Goal: Check status: Check status

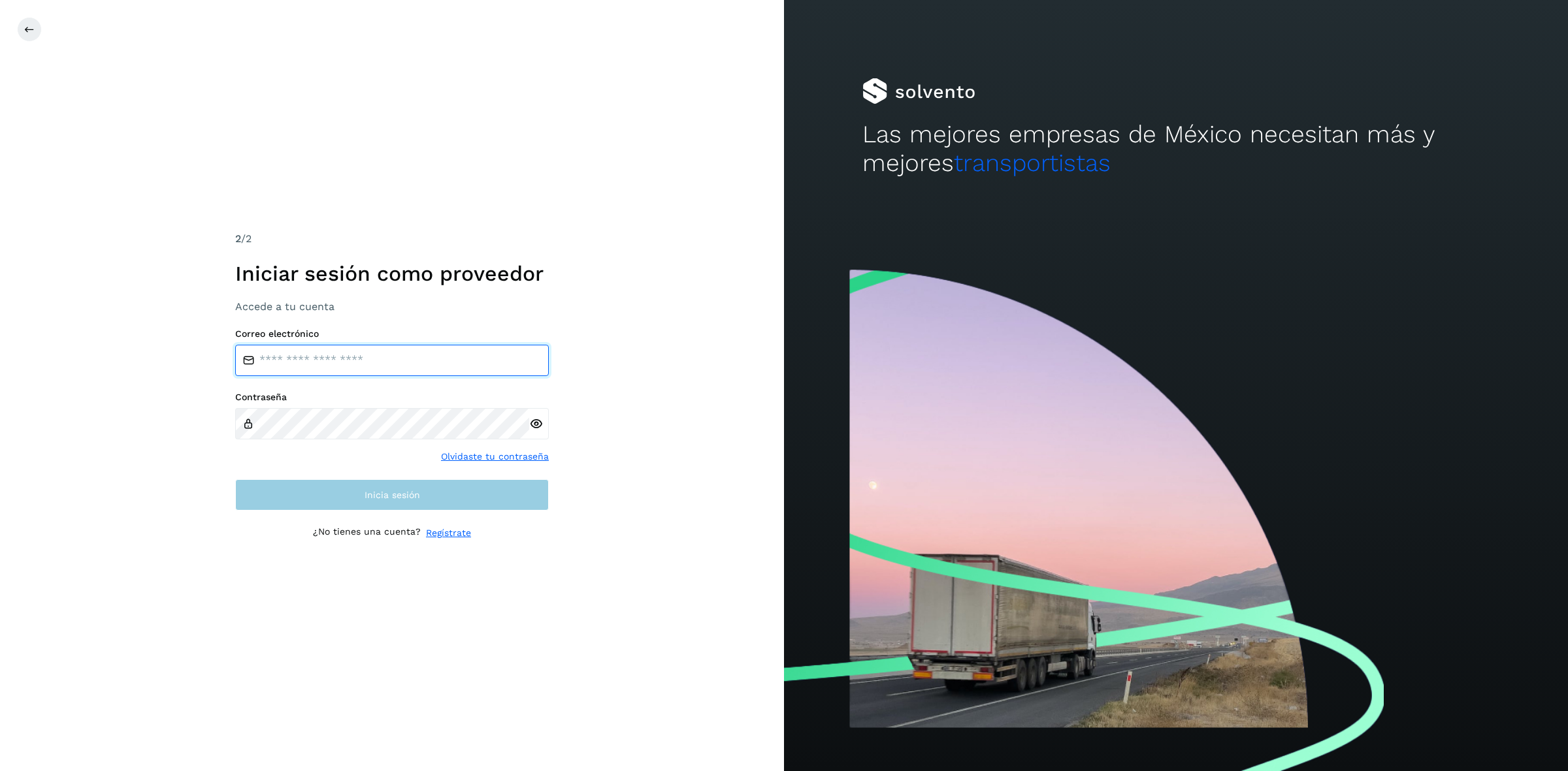
type input "**********"
click at [454, 503] on button "Inicia sesión" at bounding box center [392, 495] width 313 height 32
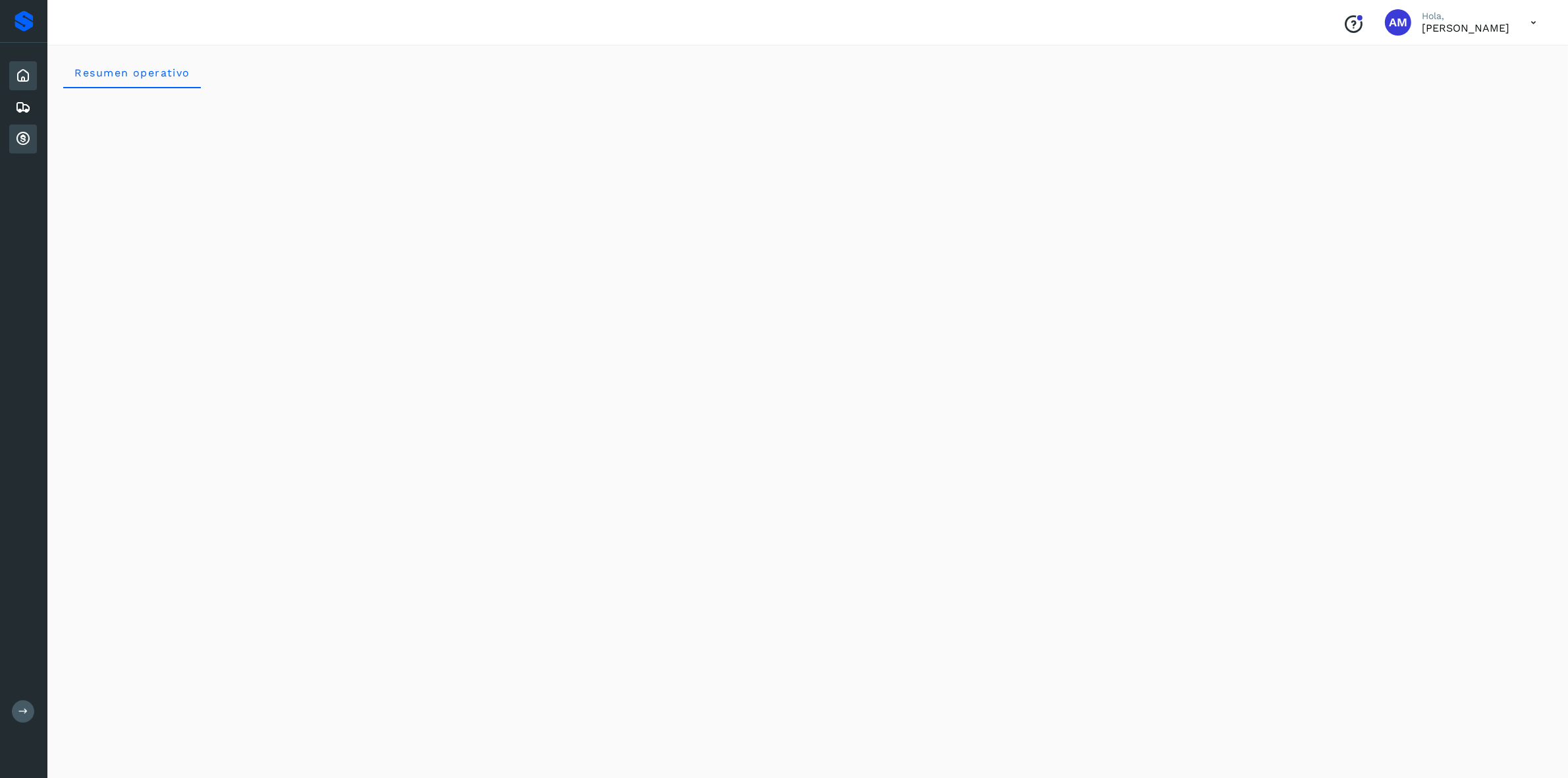
click at [31, 125] on div "Cuentas por cobrar" at bounding box center [23, 139] width 28 height 29
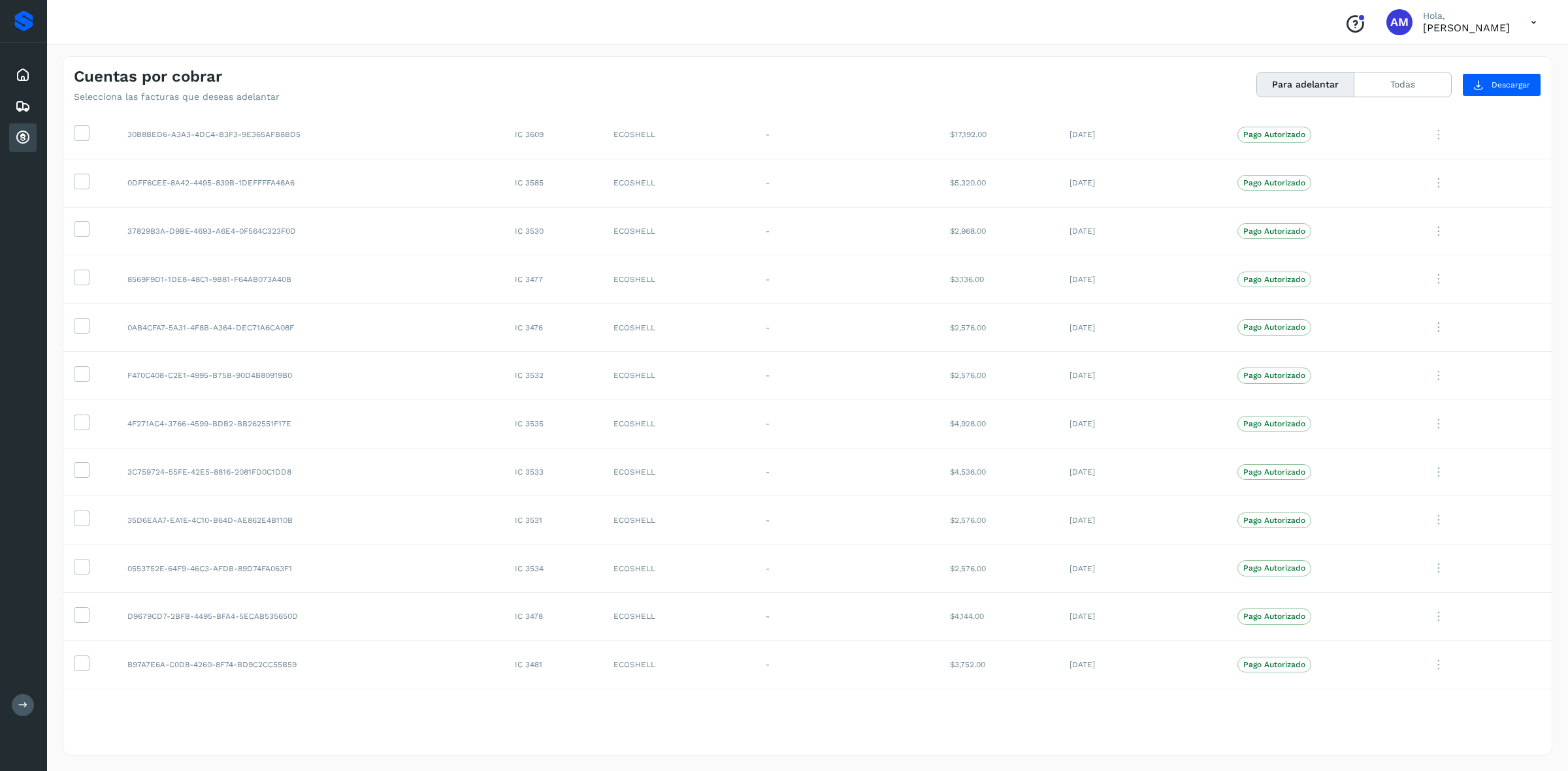
scroll to position [395, 0]
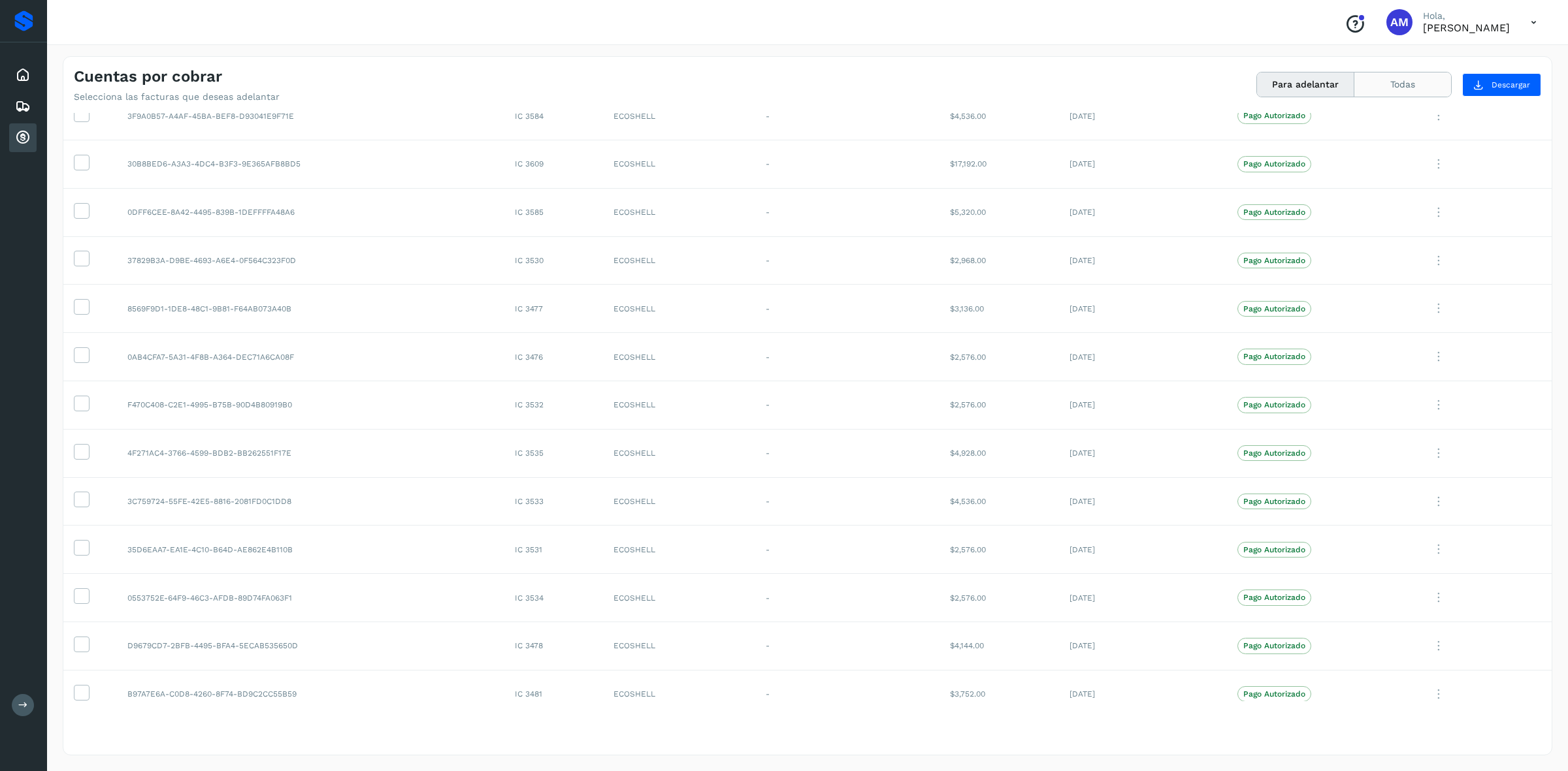
click at [1413, 86] on button "Todas" at bounding box center [1403, 85] width 97 height 24
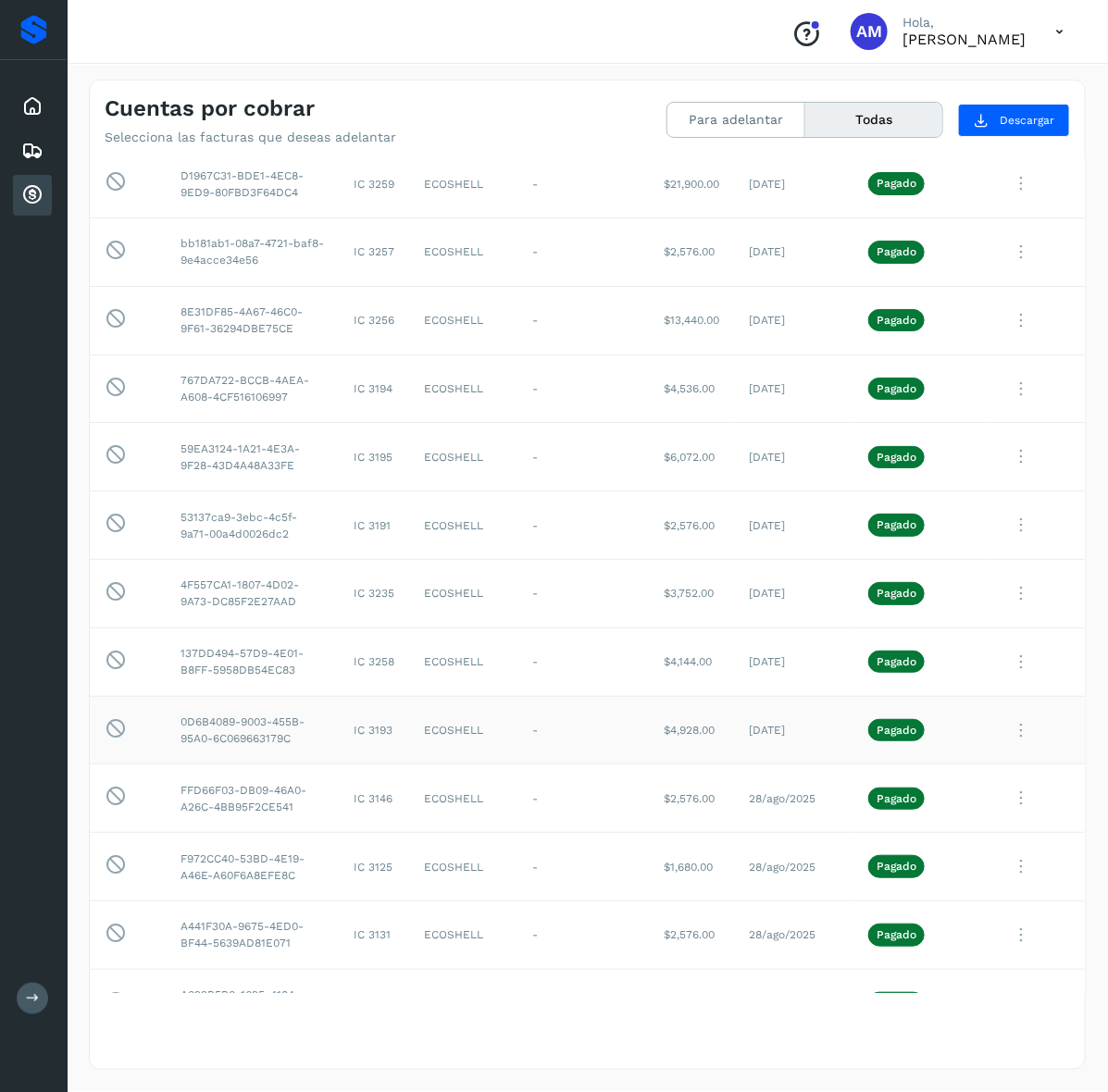
scroll to position [2295, 0]
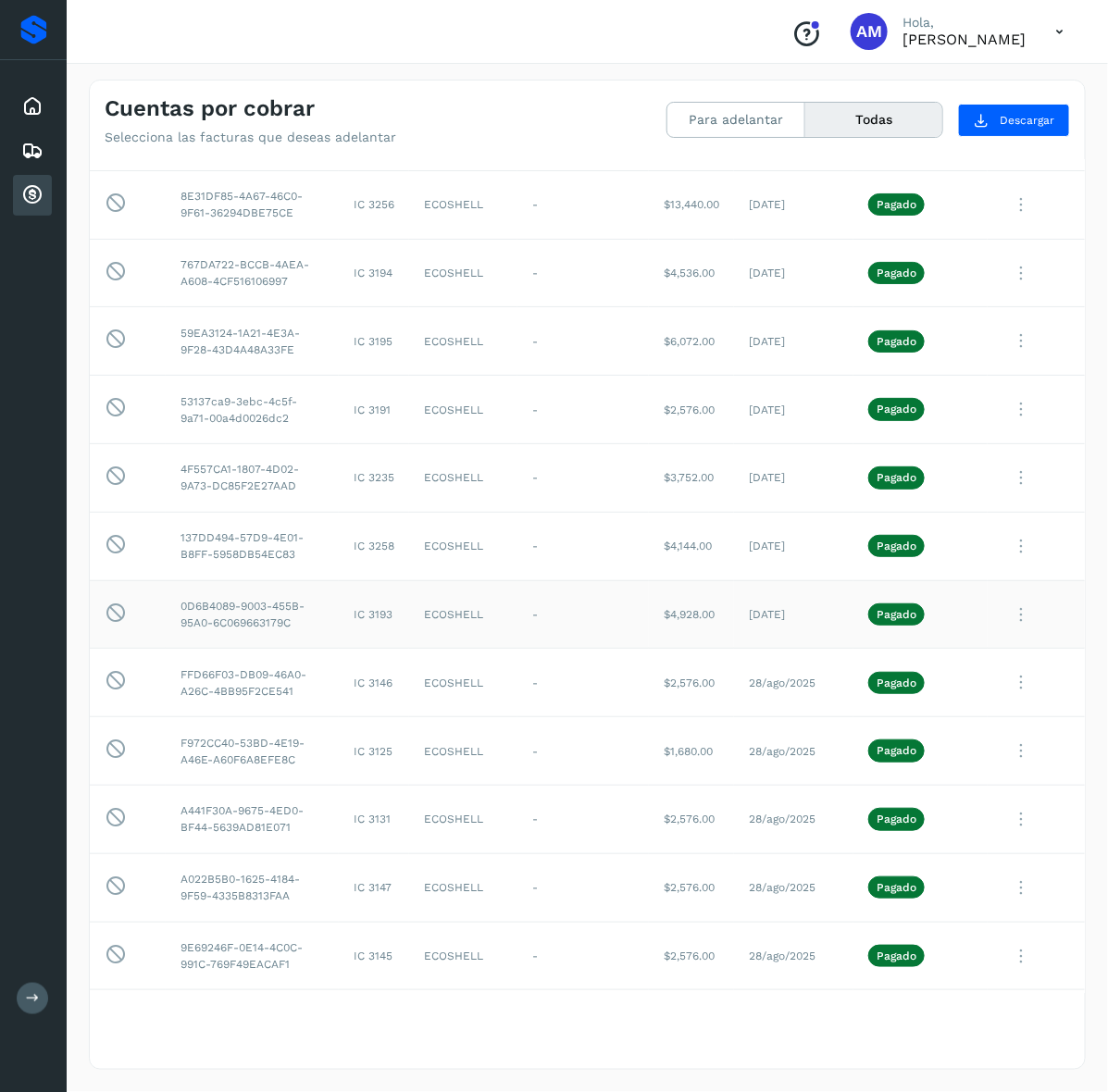
click at [433, 649] on td "ECOSHELL" at bounding box center [463, 615] width 109 height 69
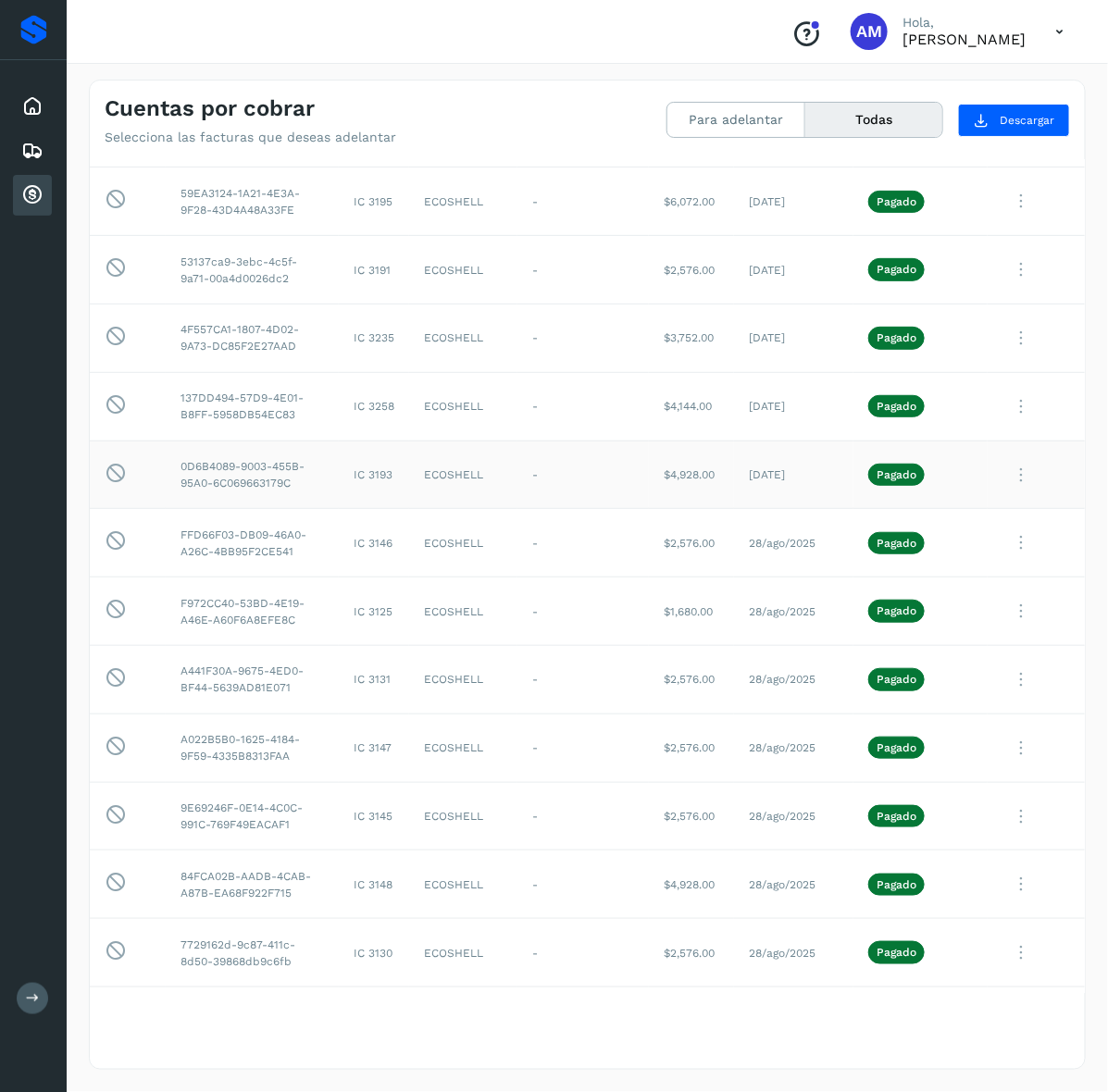
scroll to position [2435, 0]
click at [1057, 99] on div "Cuentas por cobrar Selecciona las facturas que deseas adelantar Para adelantar …" at bounding box center [587, 113] width 995 height 65
